Goal: Task Accomplishment & Management: Use online tool/utility

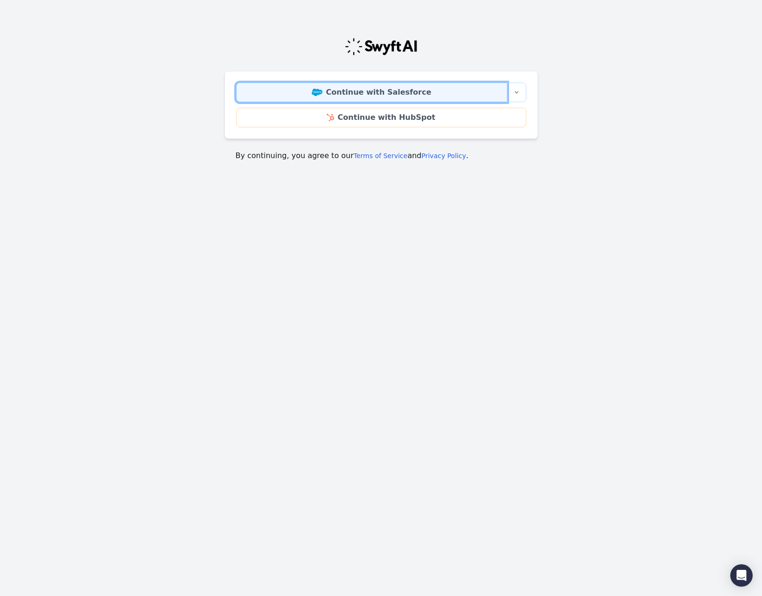
click at [371, 93] on link "Continue with Salesforce" at bounding box center [371, 93] width 271 height 20
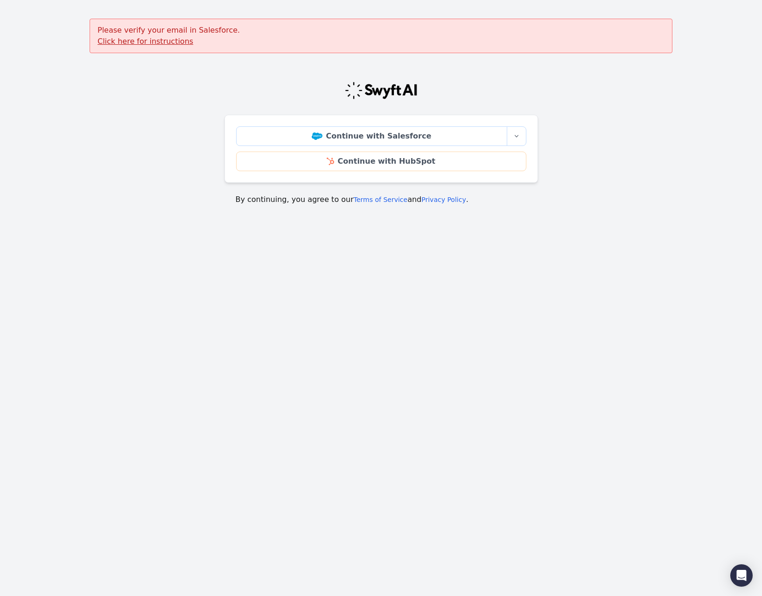
click at [170, 44] on u "Click here for instructions" at bounding box center [145, 41] width 96 height 9
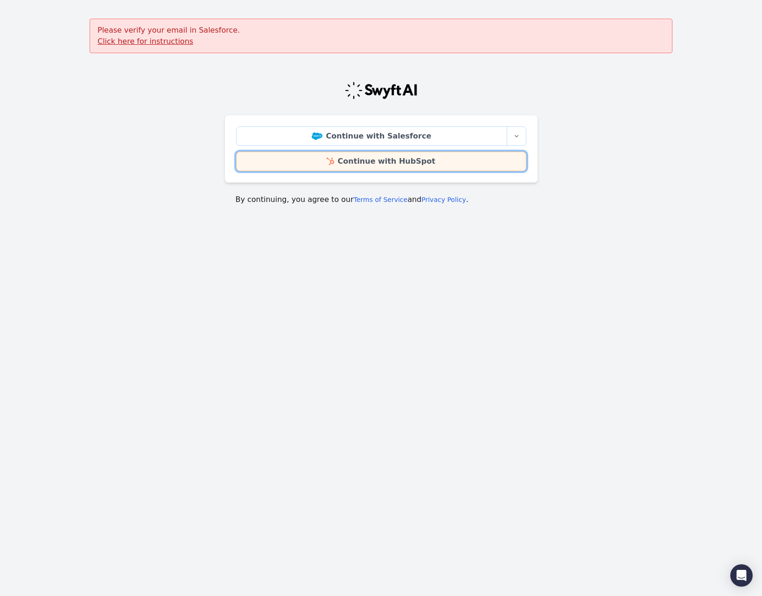
click at [336, 154] on link "Continue with HubSpot" at bounding box center [381, 162] width 290 height 20
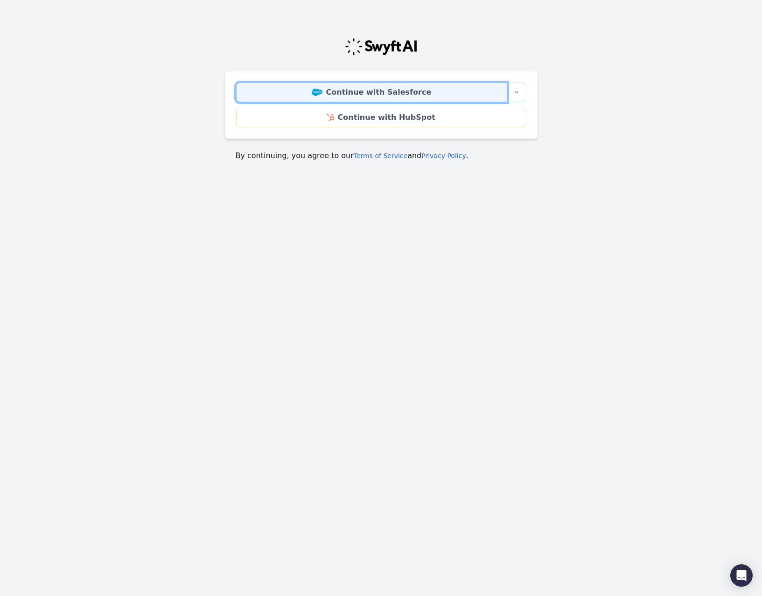
click at [381, 97] on link "Continue with Salesforce" at bounding box center [371, 93] width 271 height 20
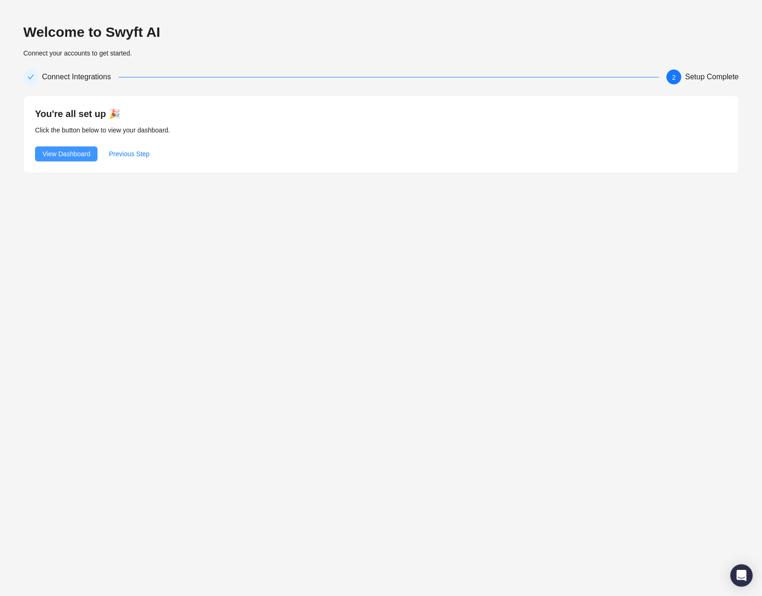
click at [63, 154] on span "View Dashboard" at bounding box center [66, 154] width 48 height 10
